Goal: Browse casually

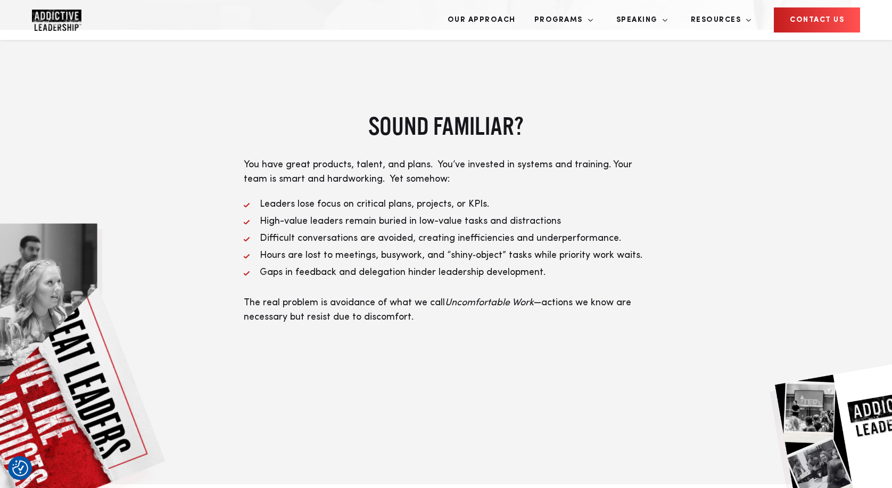
scroll to position [423, 0]
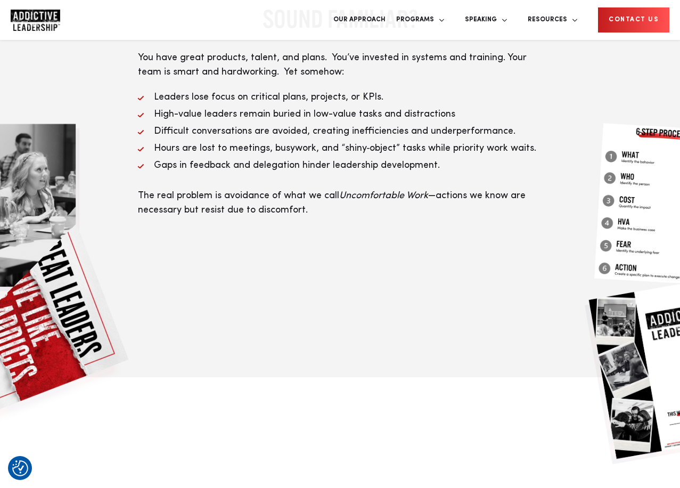
scroll to position [492, 0]
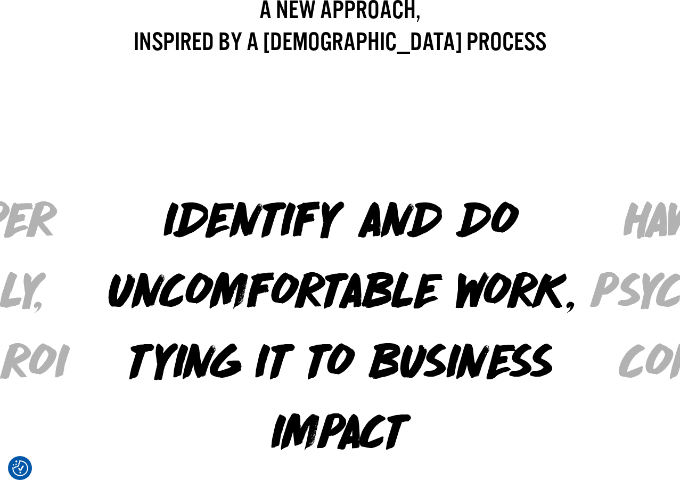
scroll to position [912, 0]
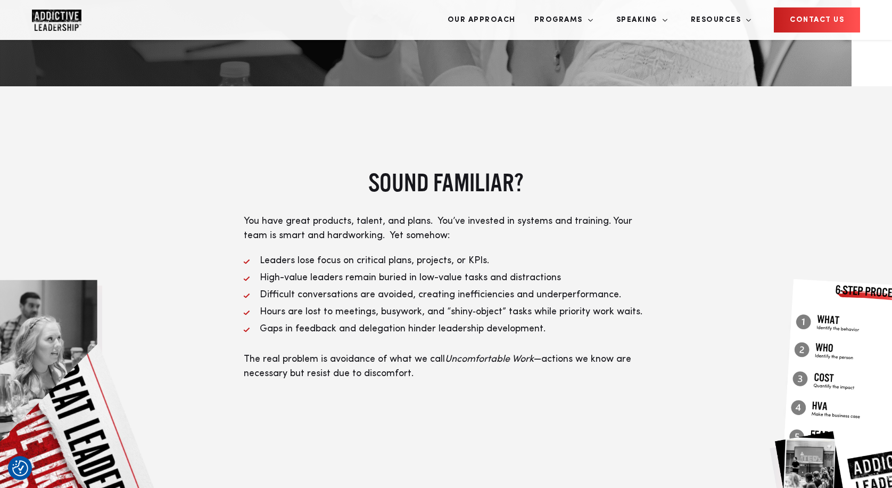
scroll to position [314, 0]
